Goal: Communication & Community: Answer question/provide support

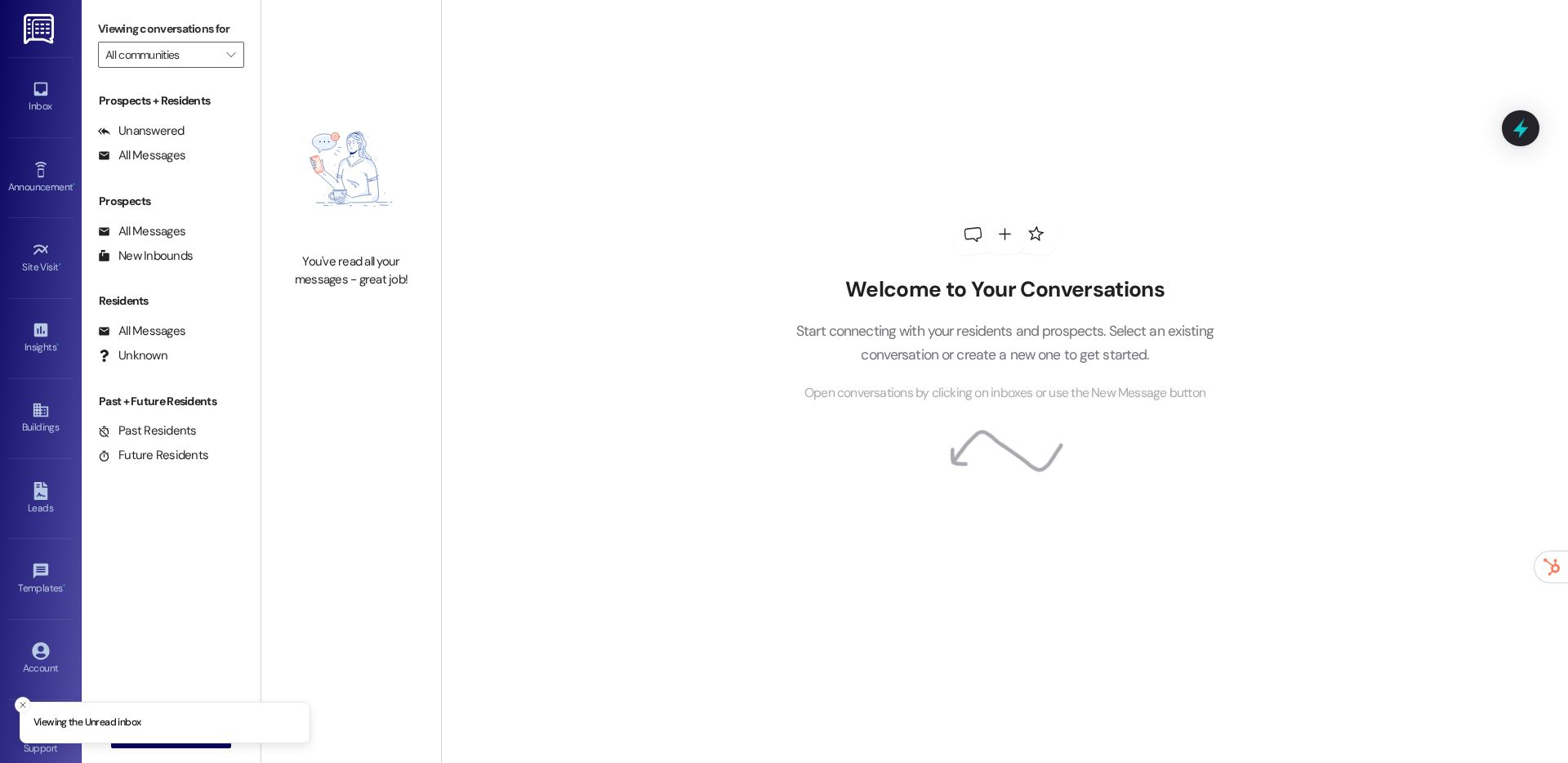
type input "Arcadia Pointe"
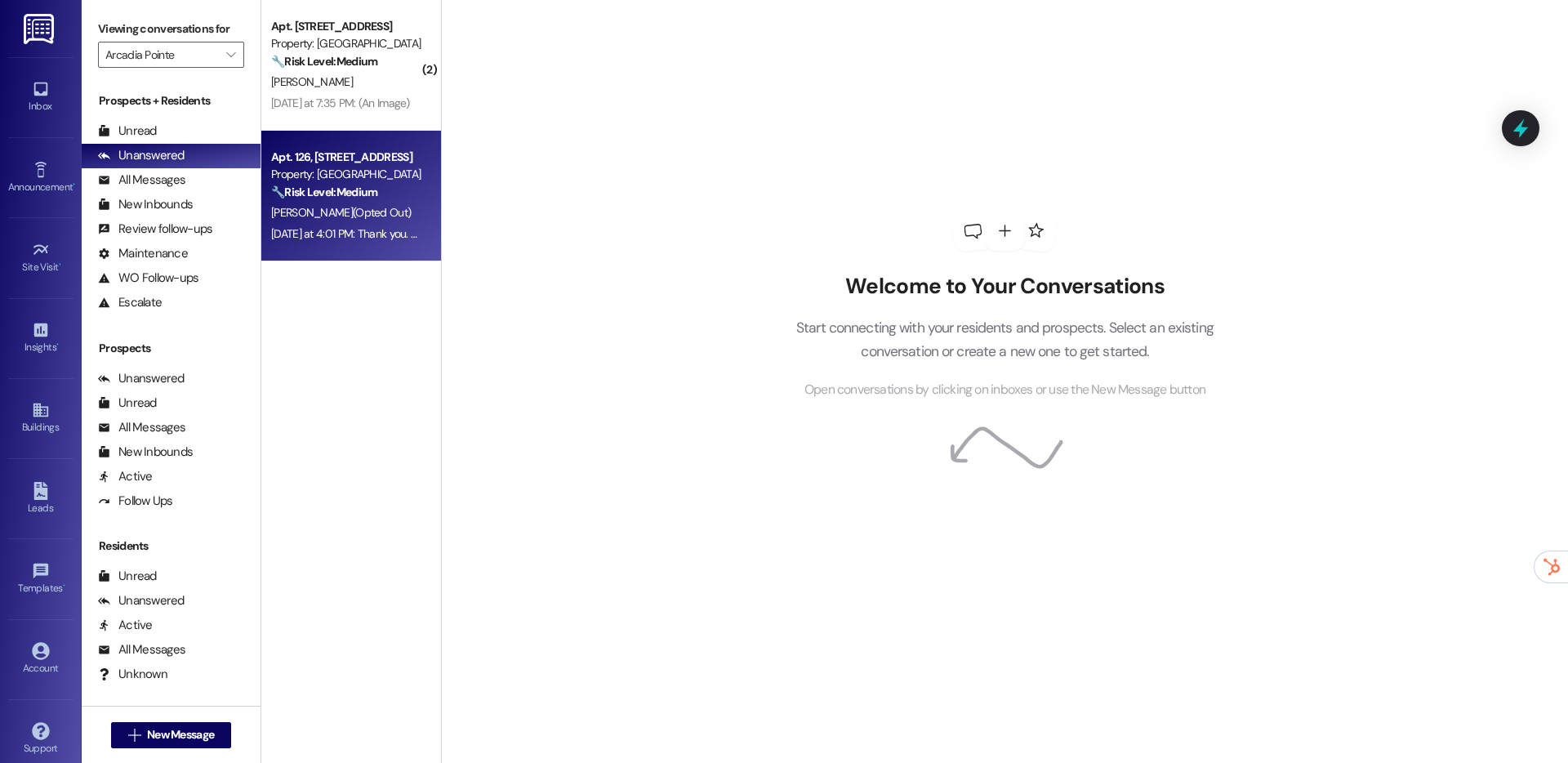
click at [390, 195] on div "🔧 Risk Level: Medium The resident opted out of the text messaging service. This…" at bounding box center [346, 192] width 151 height 17
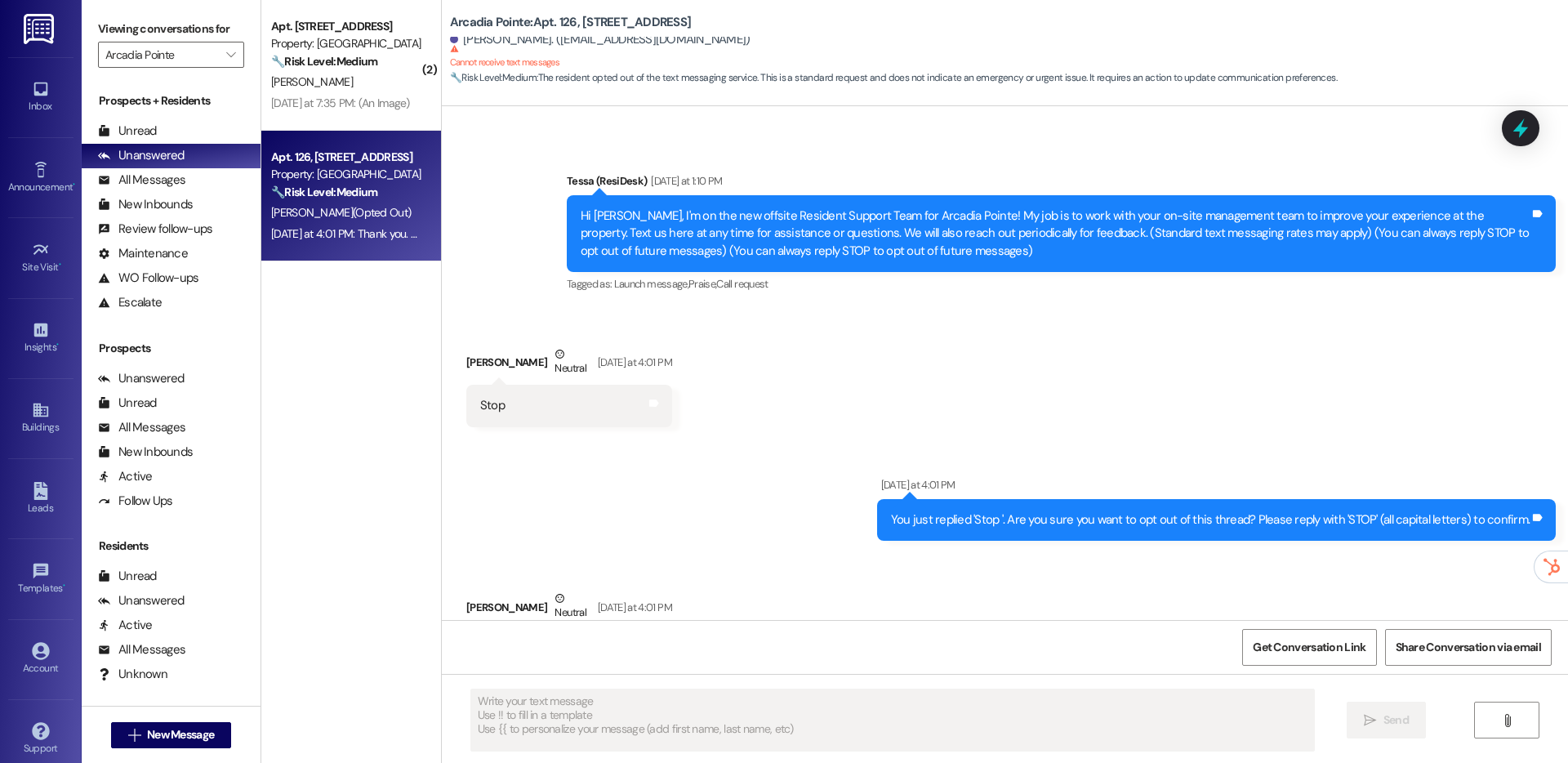
type textarea "Fetching suggested responses. Please feel free to read through the conversation…"
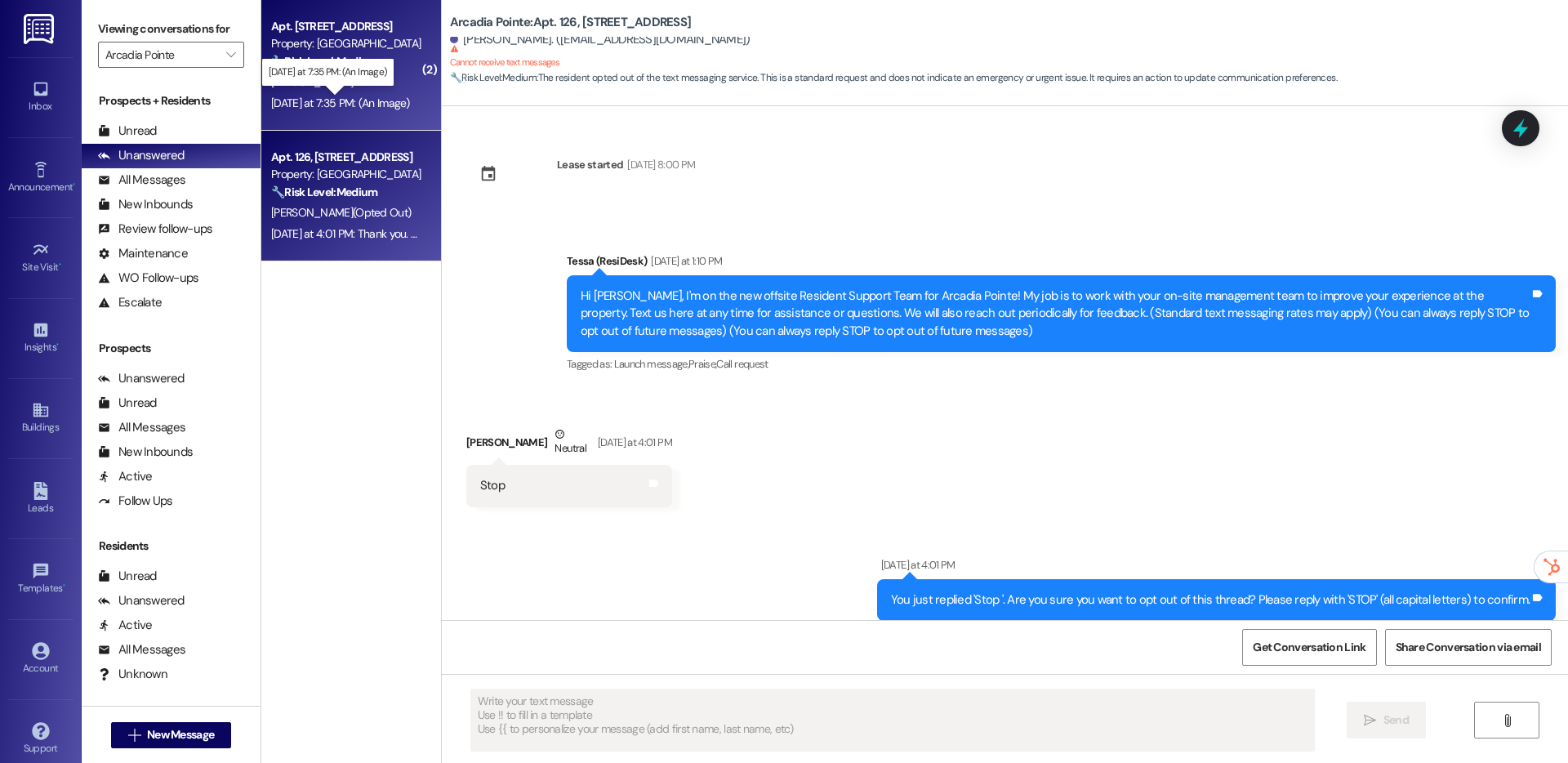
click at [354, 101] on div "[DATE] at 7:35 PM: (An Image) [DATE] at 7:35 PM: (An Image)" at bounding box center [340, 102] width 139 height 14
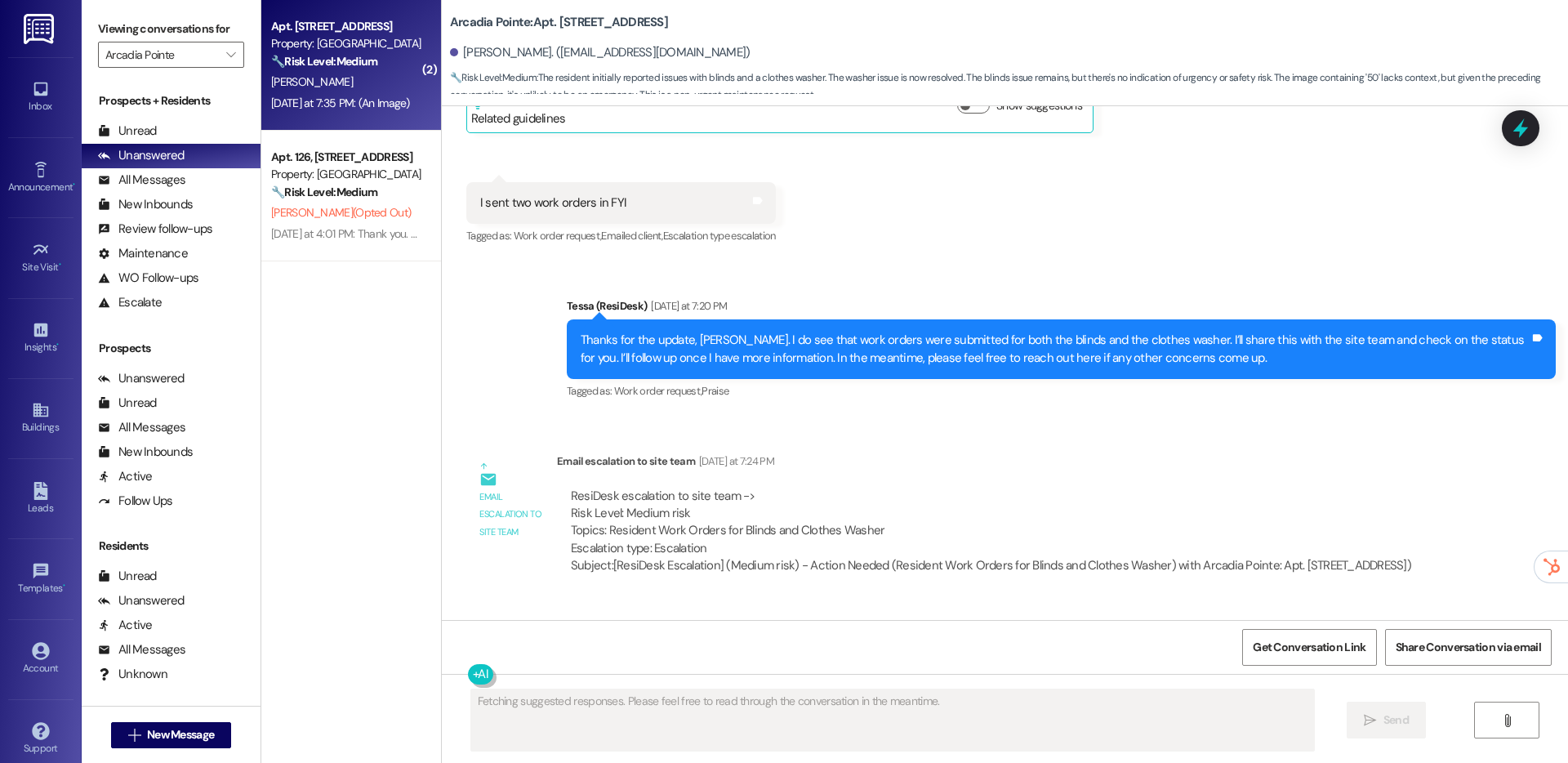
scroll to position [1347, 0]
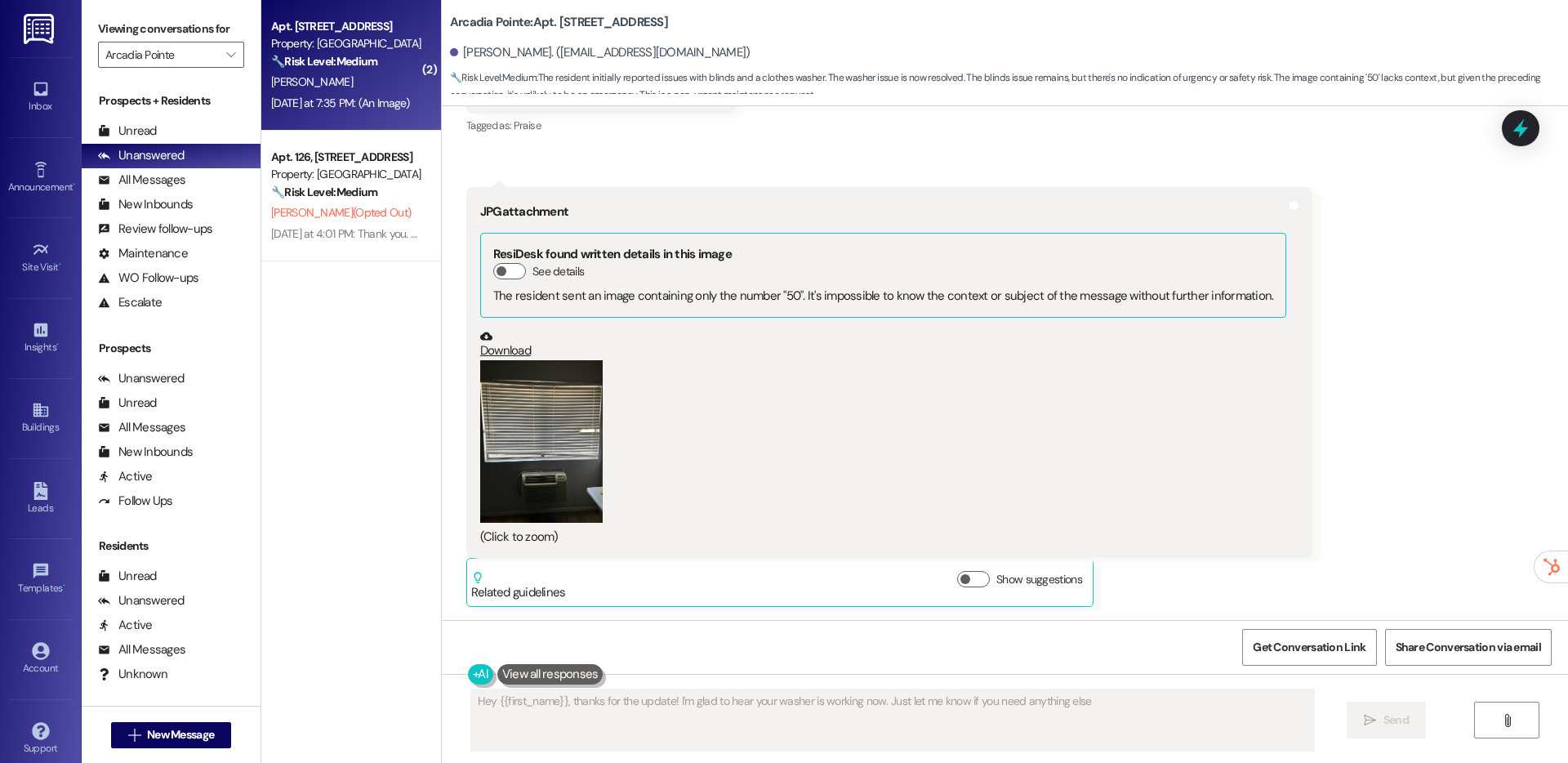
type textarea "Hey {{first_name}}, thanks for the update! I'm glad to hear your washer is work…"
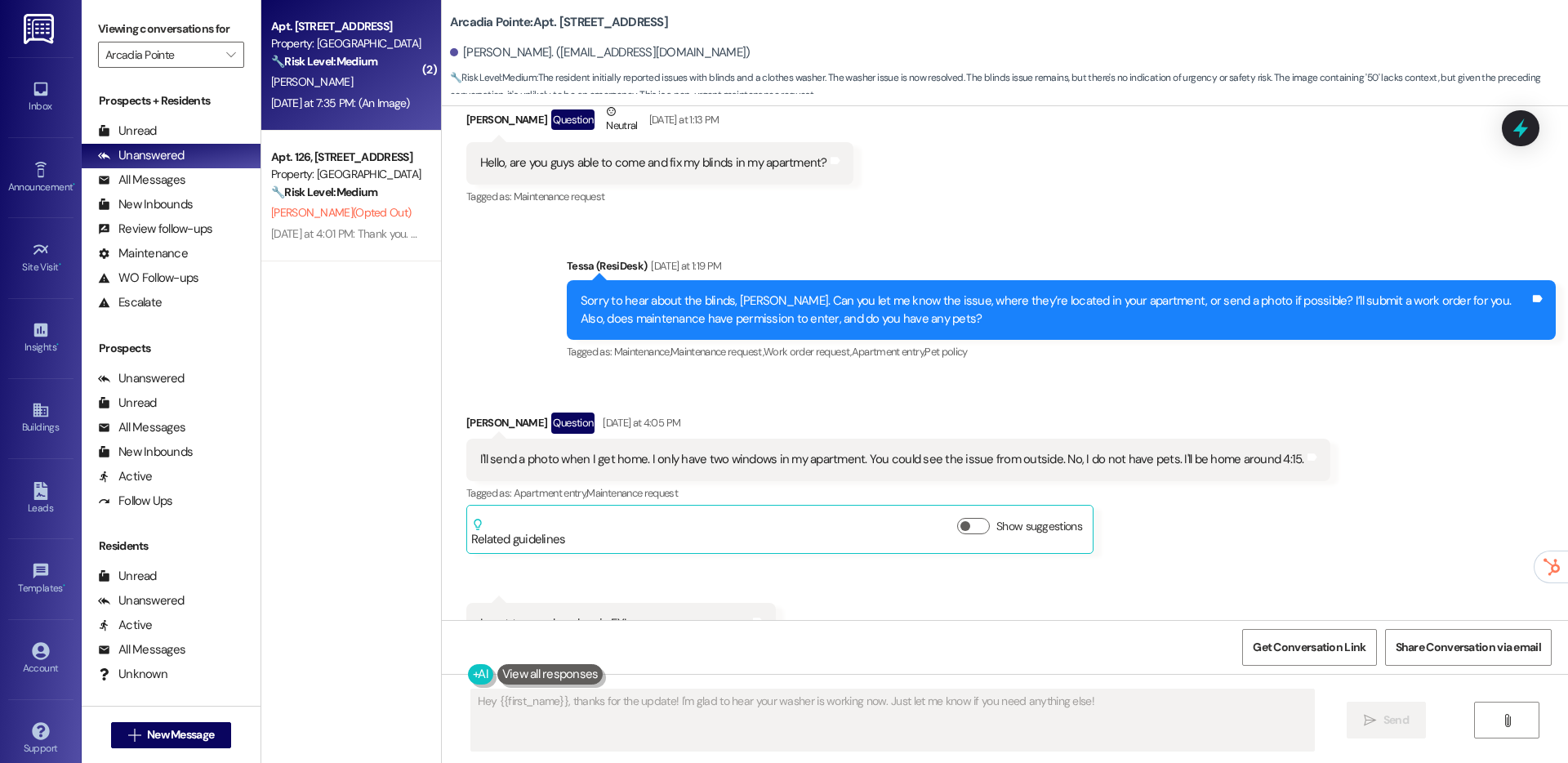
scroll to position [0, 0]
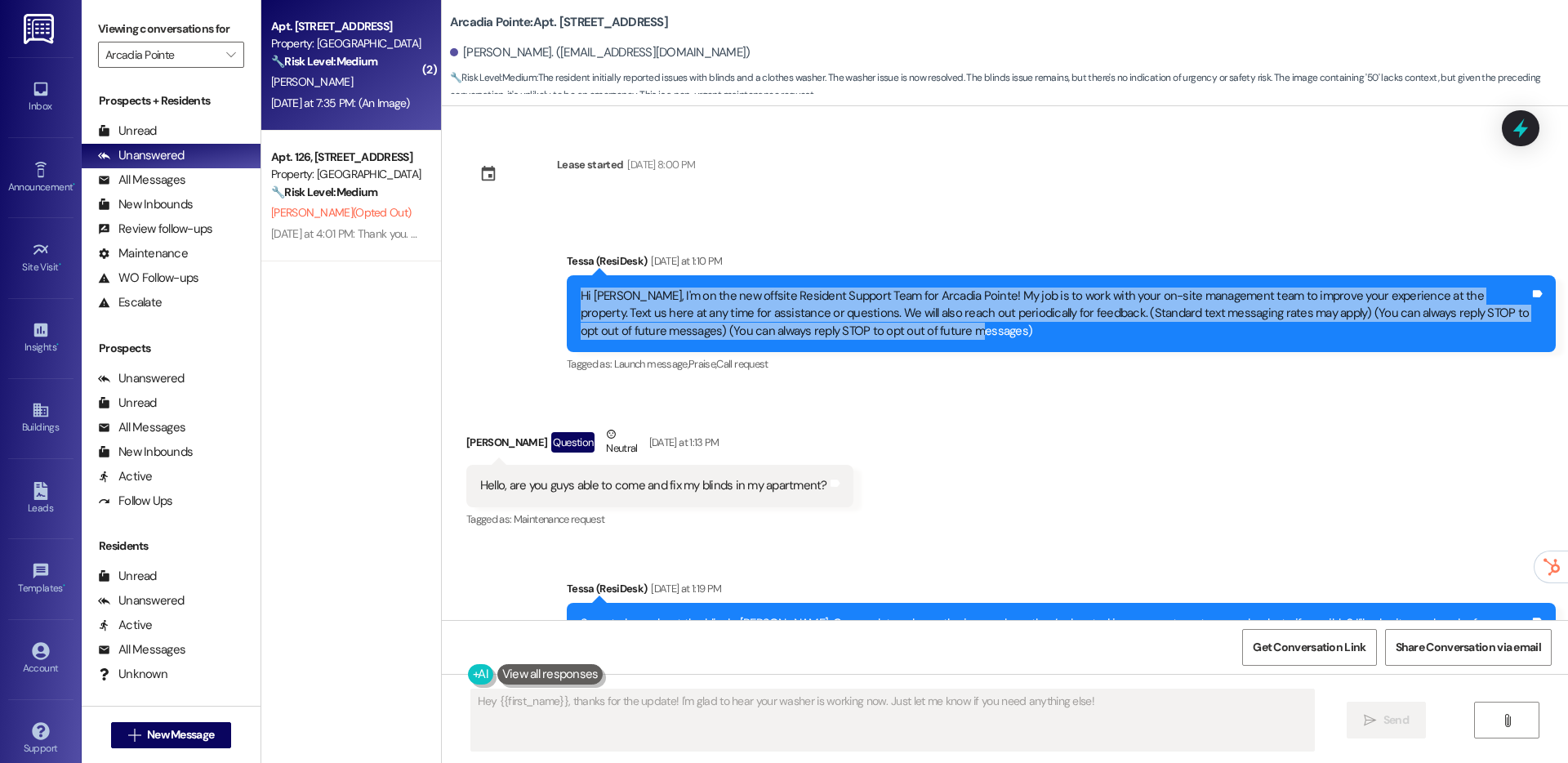
drag, startPoint x: 875, startPoint y: 334, endPoint x: 544, endPoint y: 303, distance: 332.4
click at [554, 303] on div "Announcement, sent via SMS Tessa (ResiDesk) [DATE] at 1:10 PM Hi [PERSON_NAME],…" at bounding box center [1061, 314] width 1014 height 149
copy div "Hi [PERSON_NAME], I'm on the new offsite Resident Support Team for Arcadia Poin…"
click at [30, 264] on div "Site Visit •" at bounding box center [41, 267] width 82 height 16
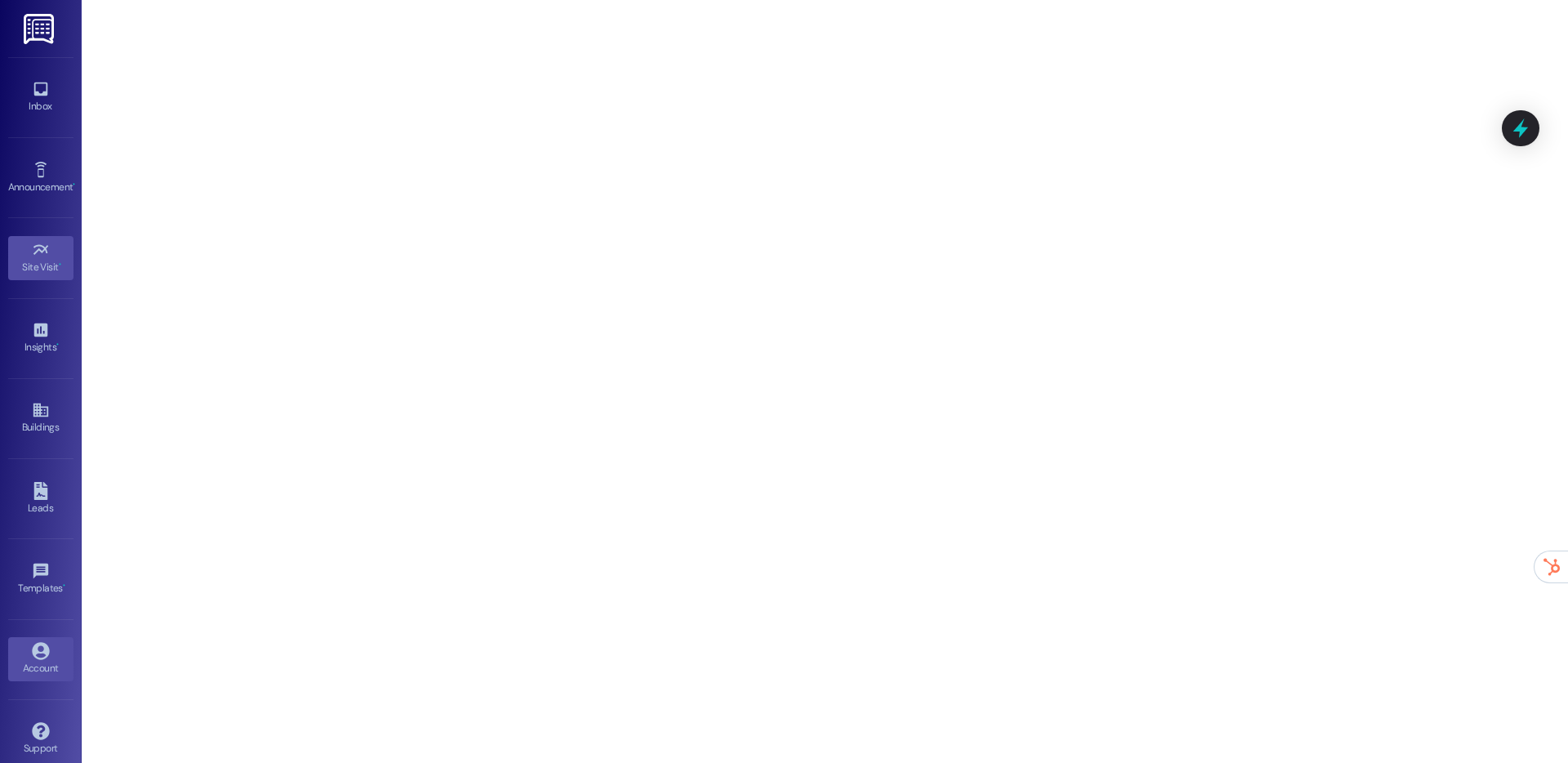
click at [37, 652] on icon at bounding box center [40, 651] width 17 height 17
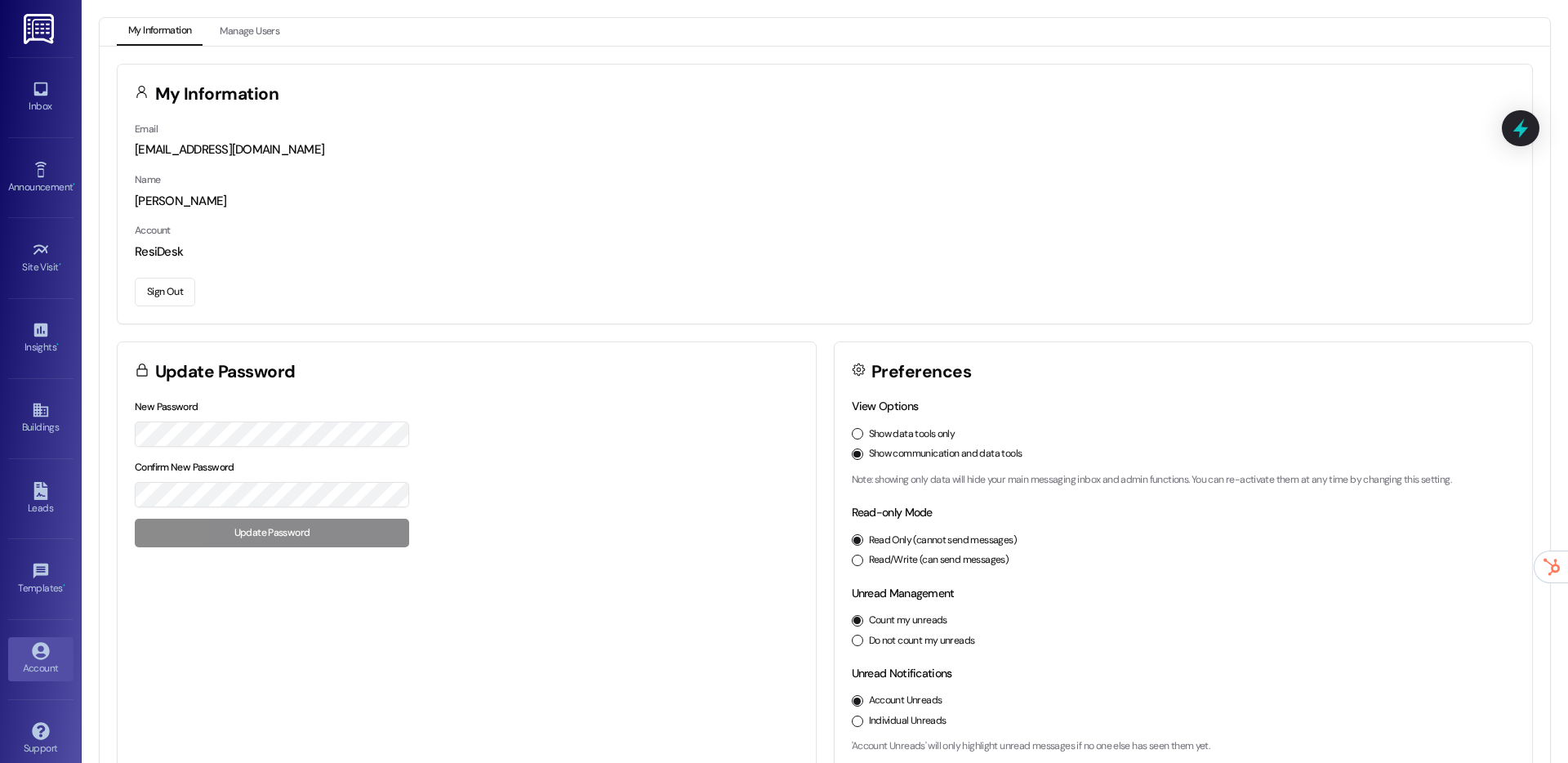
click at [161, 293] on button "Sign Out" at bounding box center [165, 293] width 61 height 29
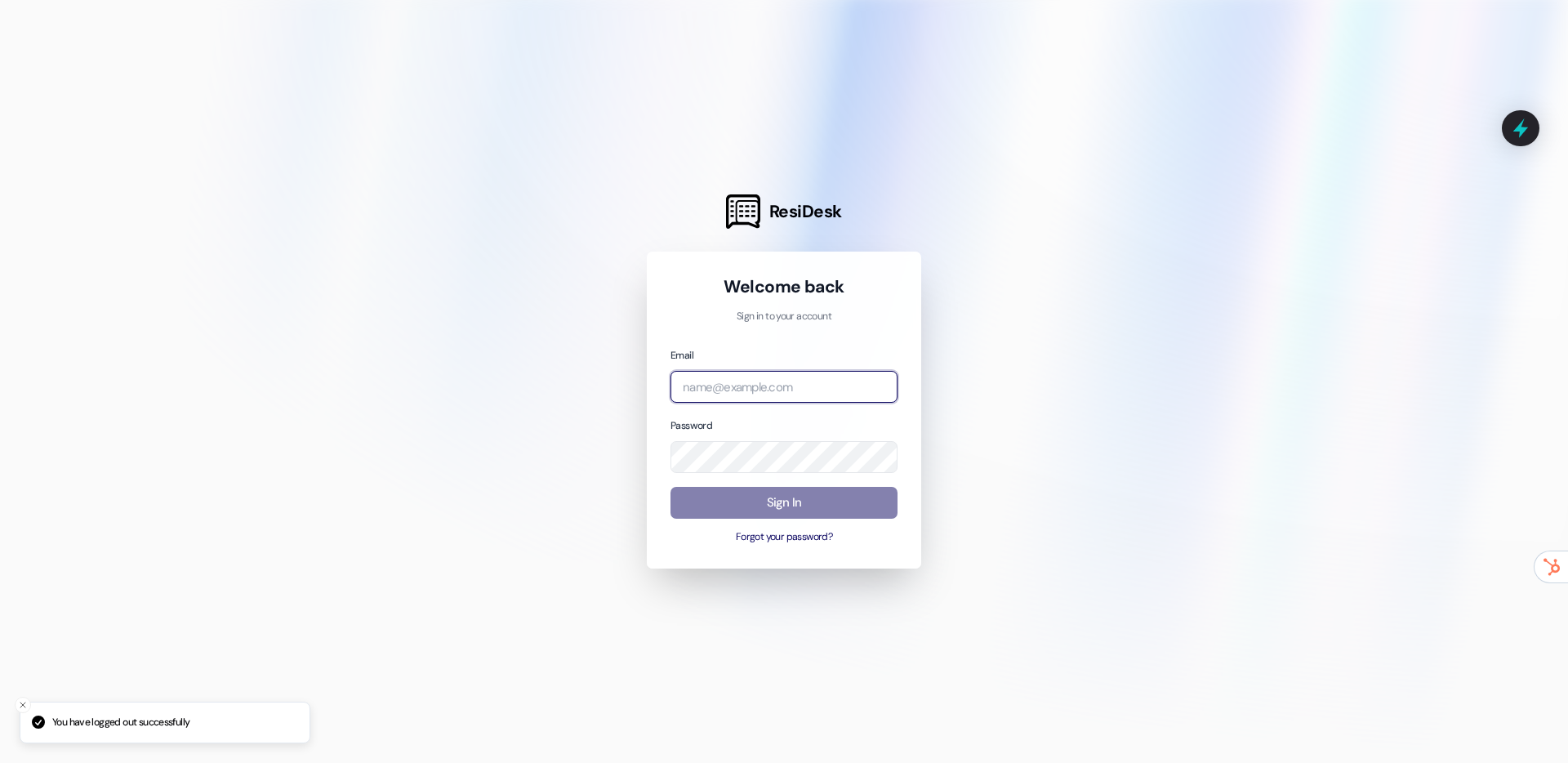
click at [702, 375] on input "email" at bounding box center [784, 386] width 227 height 32
type input "[EMAIL_ADDRESS][DOMAIN_NAME]"
